Goal: Use online tool/utility: Utilize a website feature to perform a specific function

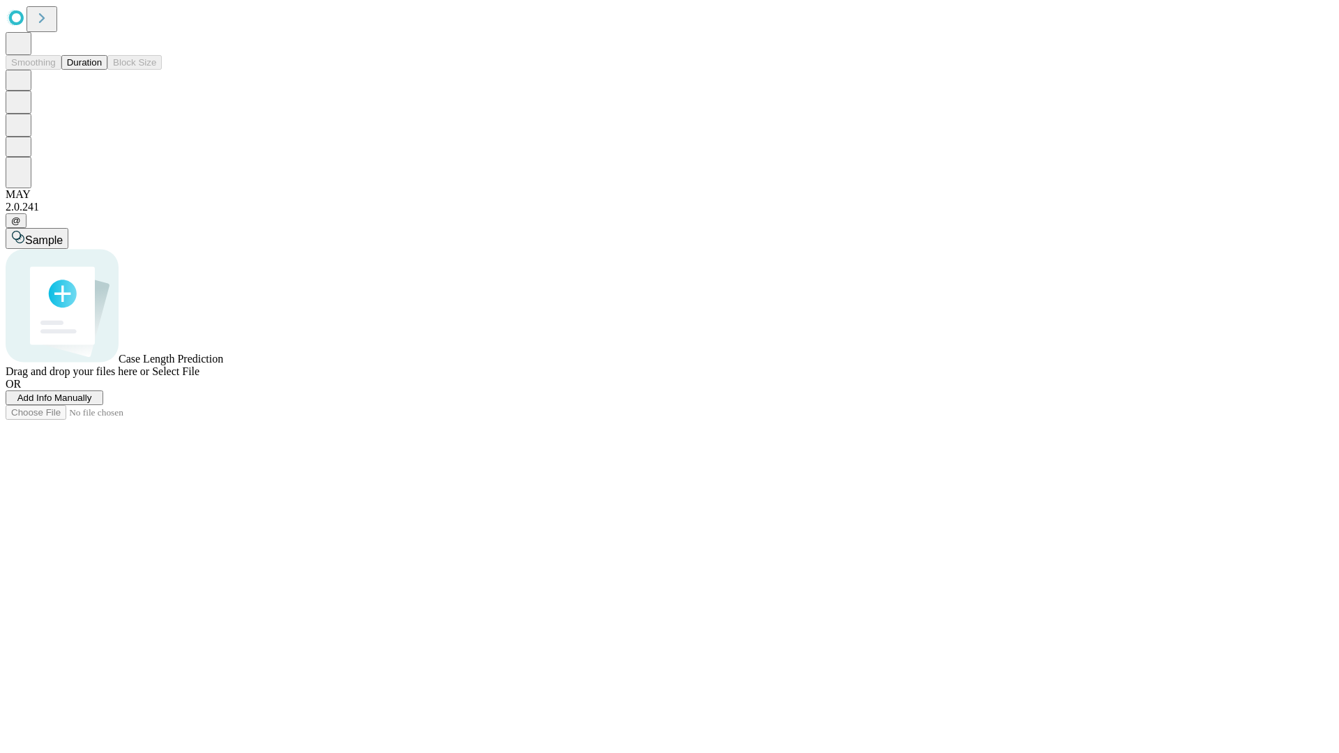
click at [102, 70] on button "Duration" at bounding box center [84, 62] width 46 height 15
click at [92, 403] on span "Add Info Manually" at bounding box center [54, 398] width 75 height 10
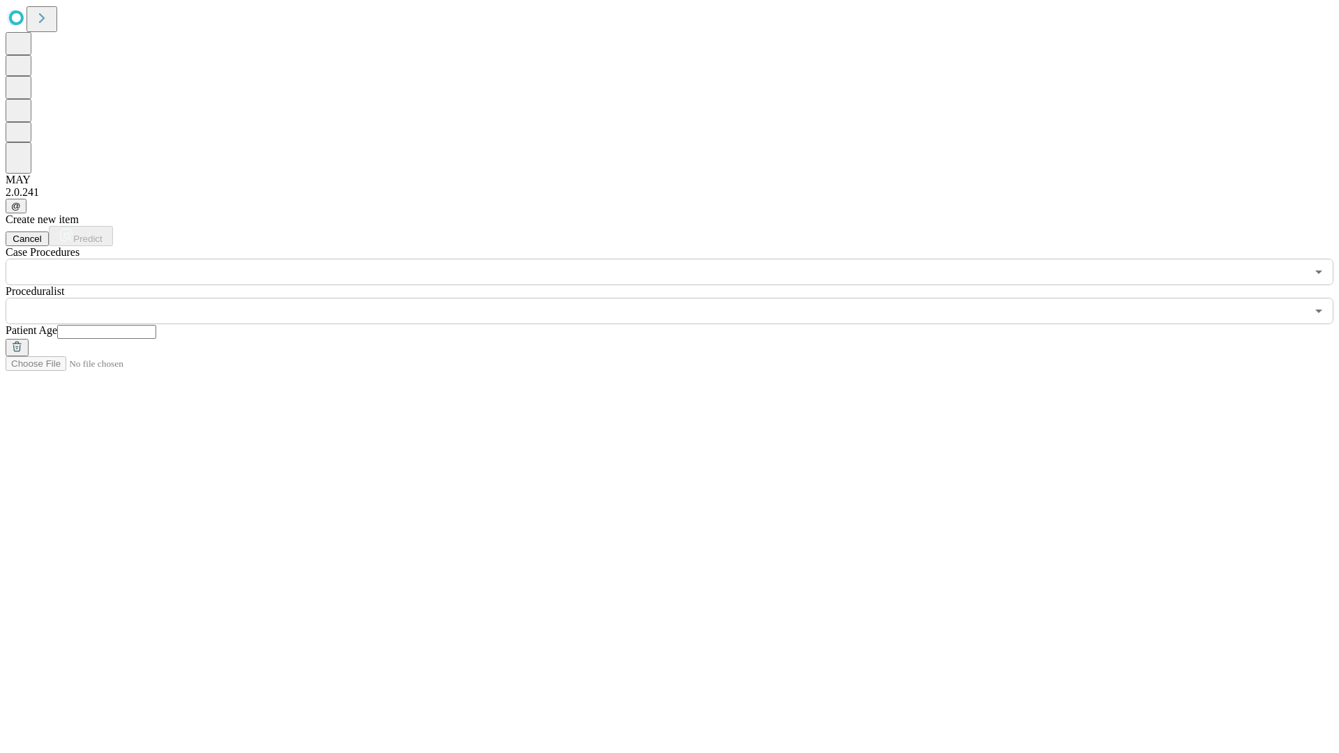
click at [156, 325] on input "text" at bounding box center [106, 332] width 99 height 14
type input "**"
click at [679, 298] on input "text" at bounding box center [656, 311] width 1301 height 27
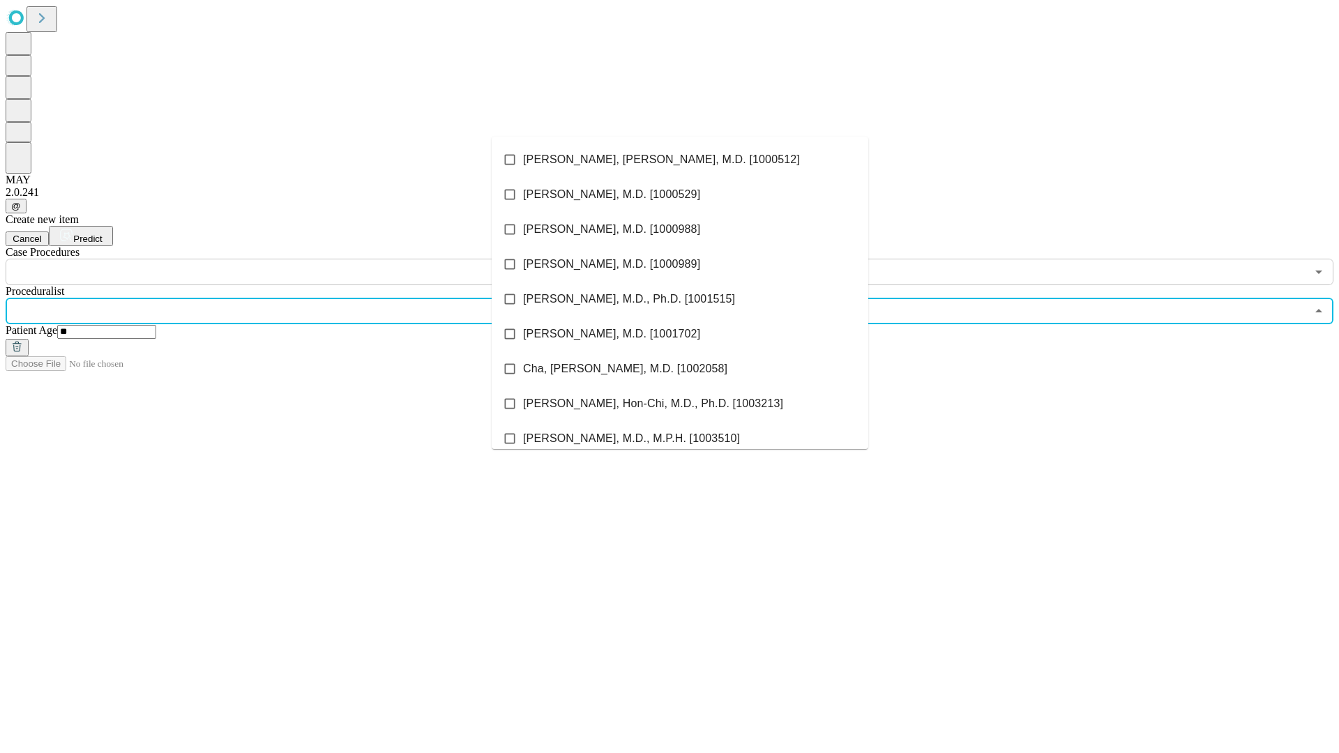
click at [680, 160] on li "[PERSON_NAME], [PERSON_NAME], M.D. [1000512]" at bounding box center [680, 159] width 377 height 35
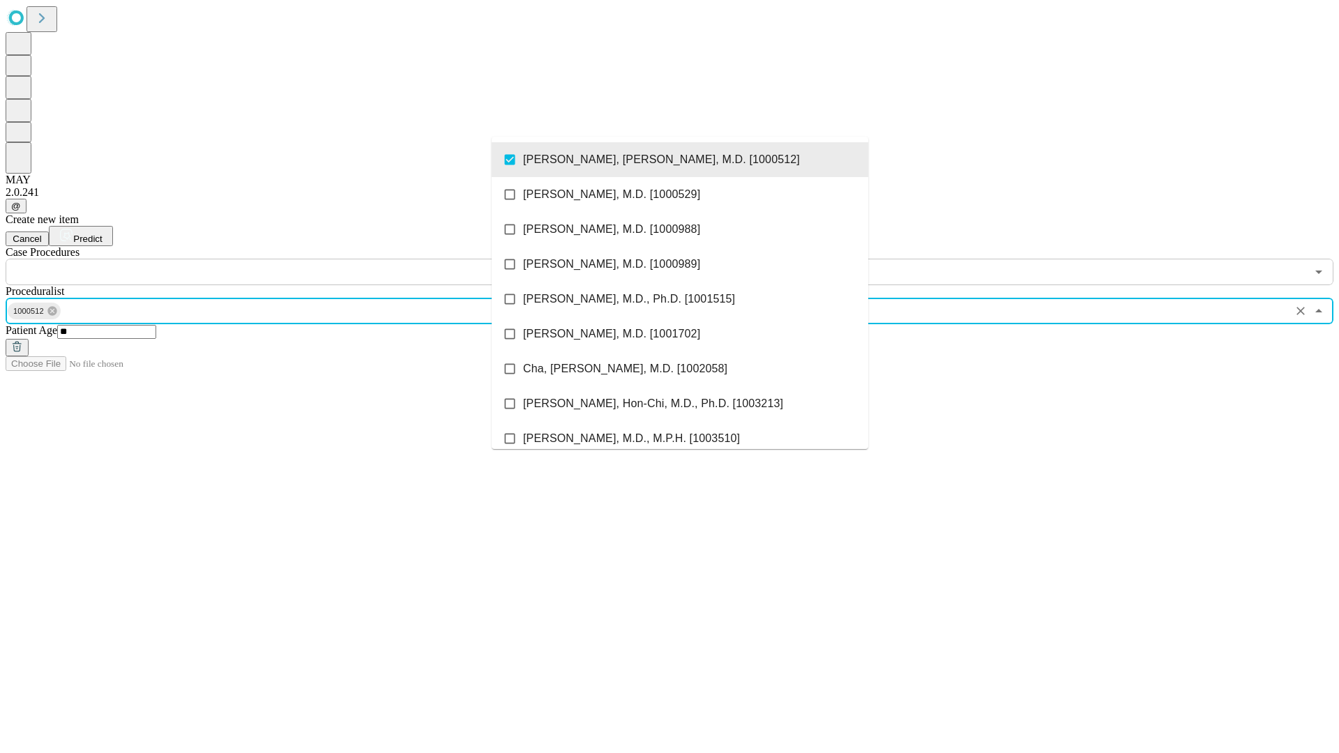
click at [293, 259] on input "text" at bounding box center [656, 272] width 1301 height 27
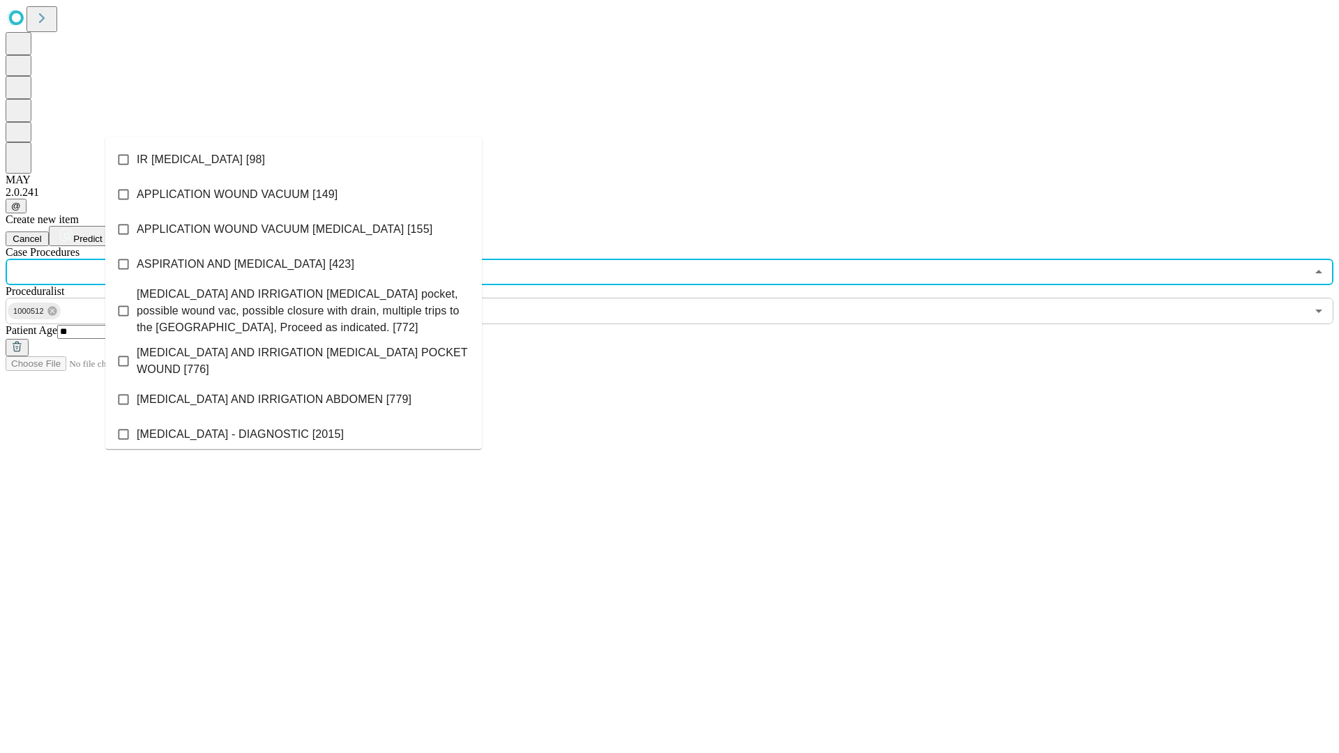
click at [294, 160] on li "IR [MEDICAL_DATA] [98]" at bounding box center [293, 159] width 377 height 35
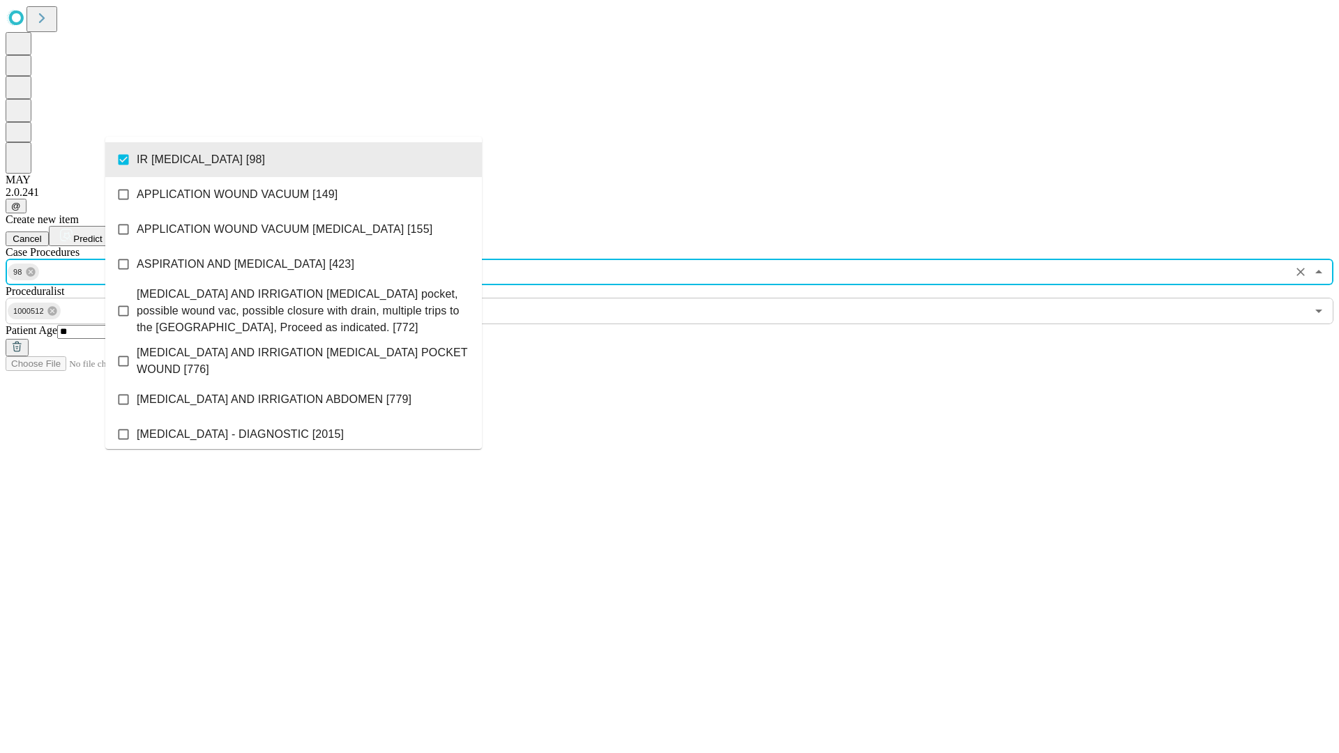
click at [102, 234] on span "Predict" at bounding box center [87, 239] width 29 height 10
